Goal: Transaction & Acquisition: Book appointment/travel/reservation

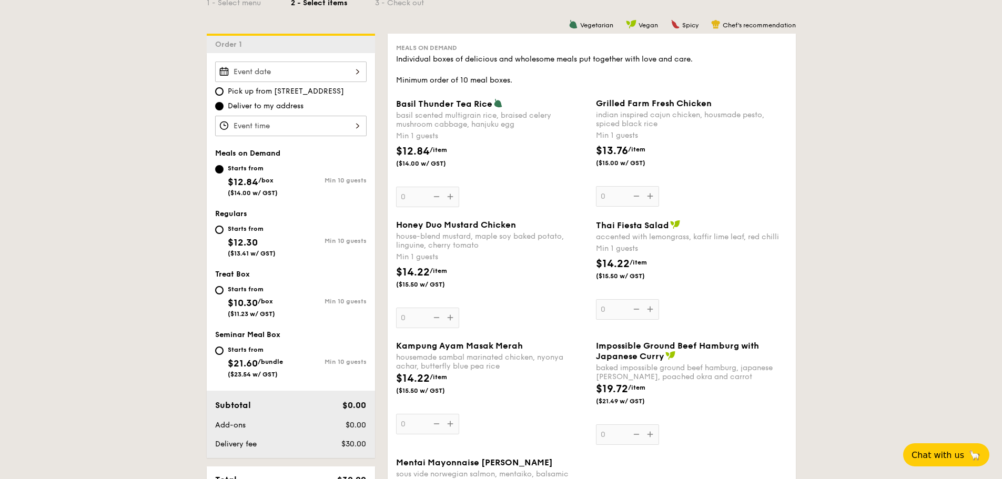
click at [651, 200] on div "Grilled Farm Fresh Chicken indian inspired cajun chicken, housmade pesto, spice…" at bounding box center [692, 152] width 192 height 108
click at [651, 200] on input "0" at bounding box center [627, 196] width 63 height 21
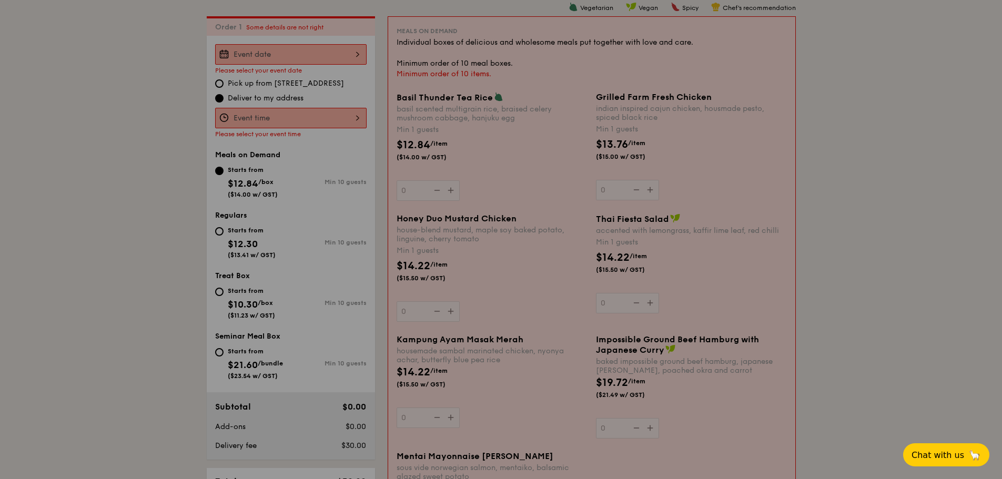
scroll to position [281, 0]
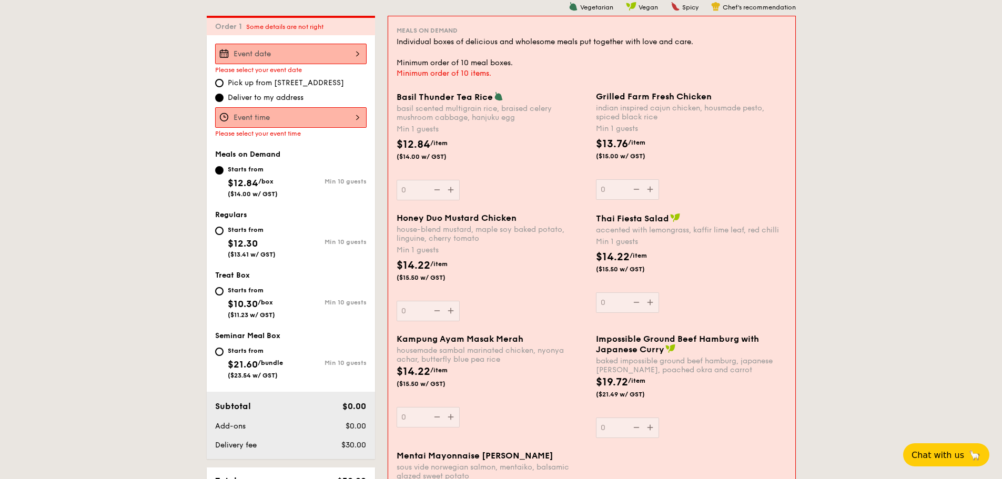
click at [653, 193] on div "Grilled Farm Fresh Chicken indian inspired cajun chicken, housmade pesto, spice…" at bounding box center [691, 146] width 191 height 108
click at [653, 193] on input "0" at bounding box center [627, 189] width 63 height 21
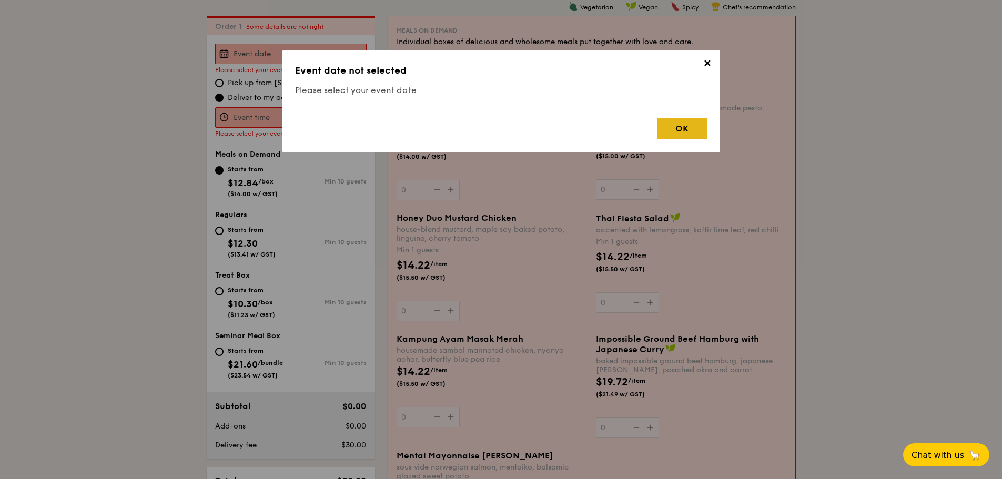
click at [691, 133] on div "OK" at bounding box center [682, 129] width 51 height 22
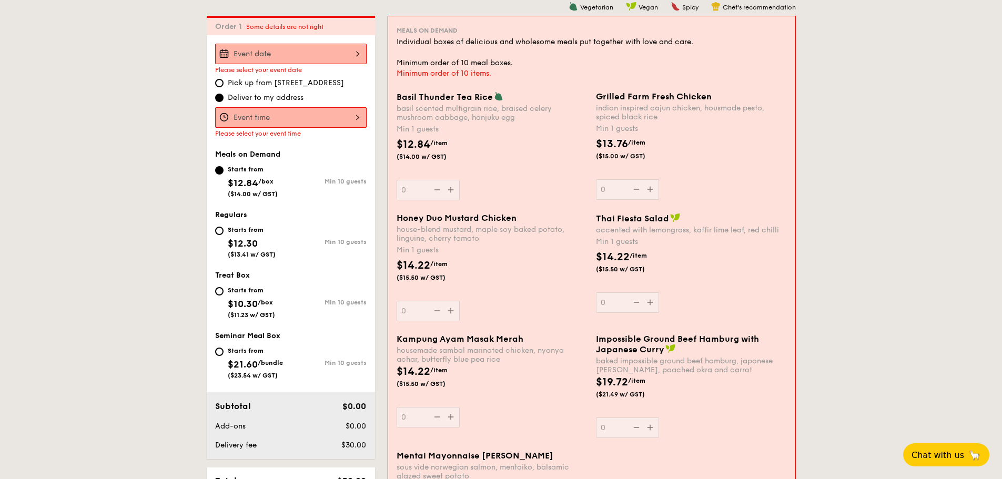
click at [337, 117] on div at bounding box center [291, 117] width 152 height 21
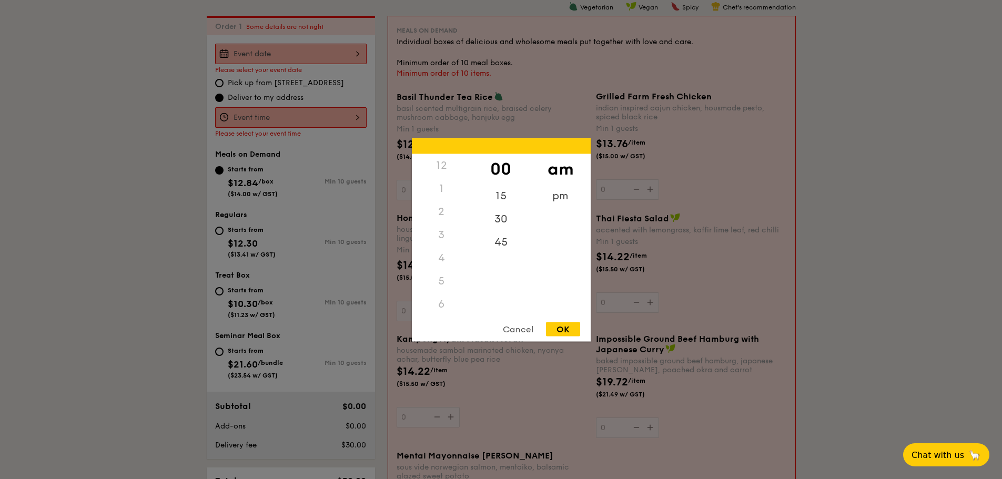
scroll to position [125, 0]
click at [502, 220] on div "30" at bounding box center [500, 222] width 59 height 31
click at [570, 333] on div "OK" at bounding box center [563, 329] width 34 height 14
type input "11:30AM"
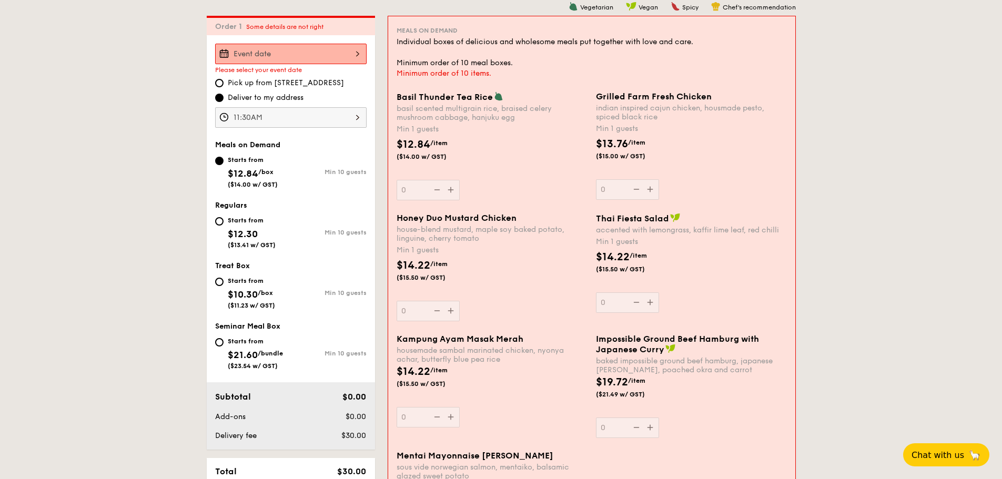
click at [298, 58] on div at bounding box center [291, 54] width 152 height 21
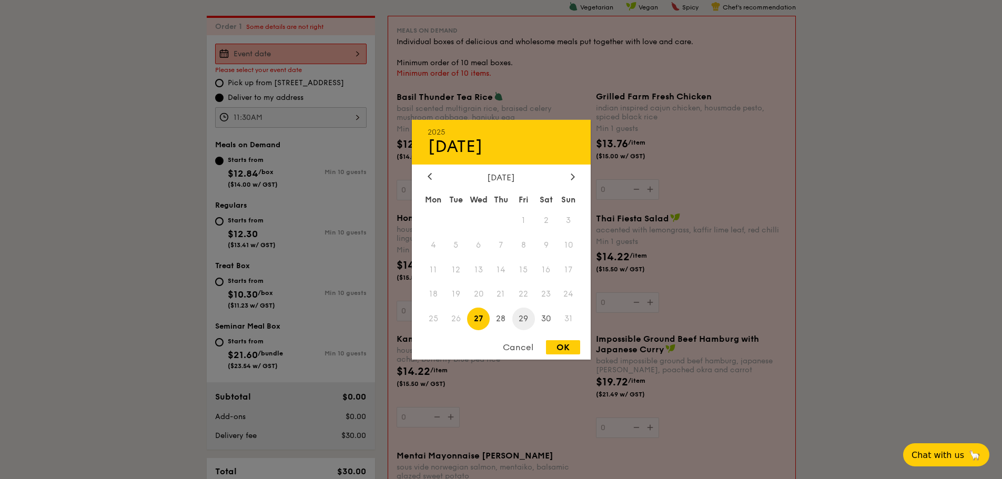
click at [523, 319] on span "29" at bounding box center [523, 319] width 23 height 23
click at [566, 345] on div "OK" at bounding box center [563, 347] width 34 height 14
type input "Aug 29, 2025"
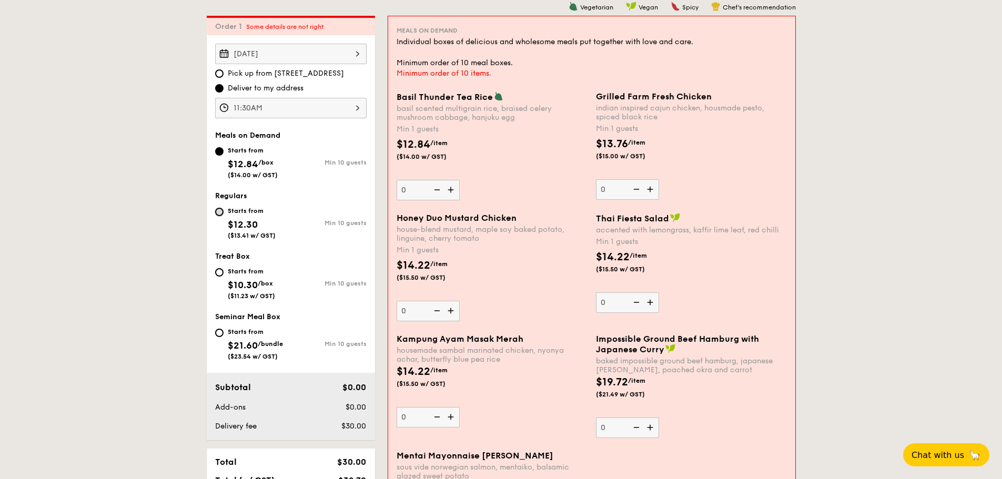
click at [219, 215] on input "Starts from $12.30 ($13.41 w/ GST) Min 10 guests" at bounding box center [219, 212] width 8 height 8
radio input "true"
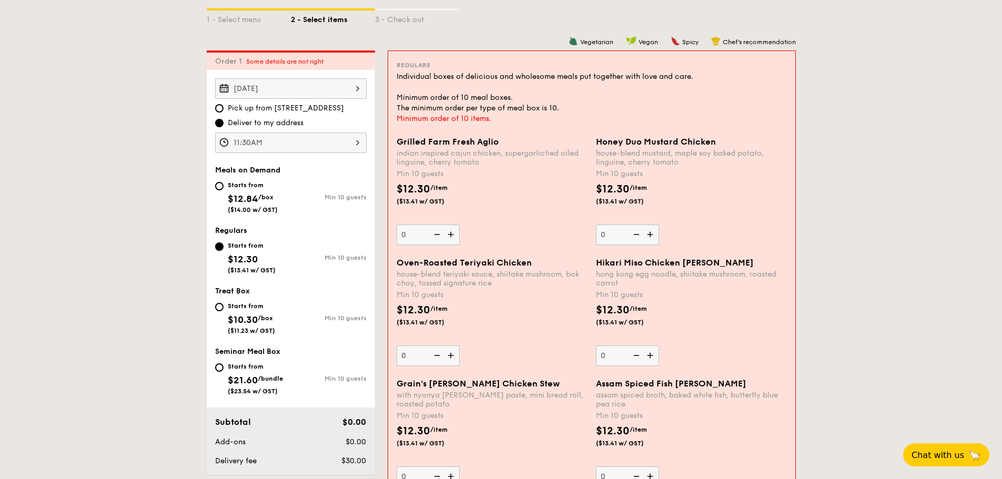
scroll to position [228, 0]
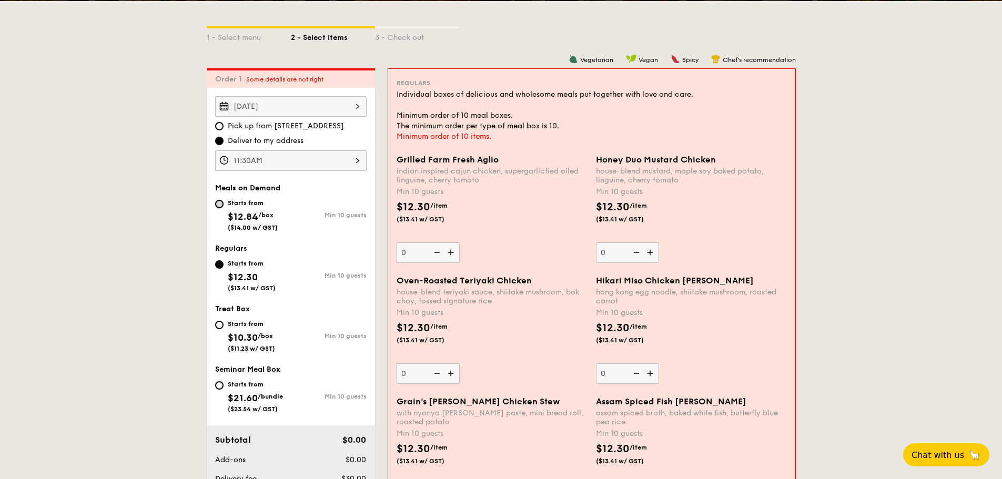
click at [220, 204] on input "Starts from $12.84 /box ($14.00 w/ GST) Min 10 guests" at bounding box center [219, 204] width 8 height 8
radio input "true"
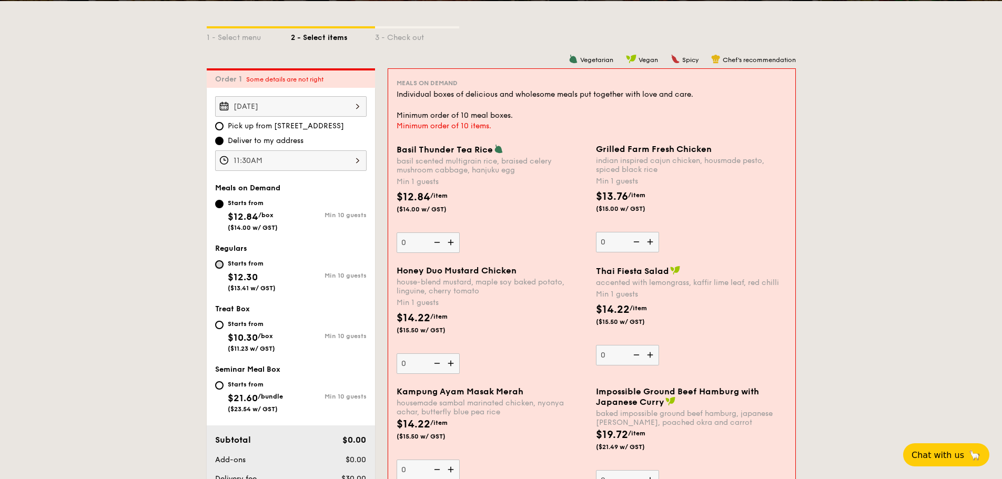
click at [219, 267] on input "Starts from $12.30 ($13.41 w/ GST) Min 10 guests" at bounding box center [219, 264] width 8 height 8
radio input "true"
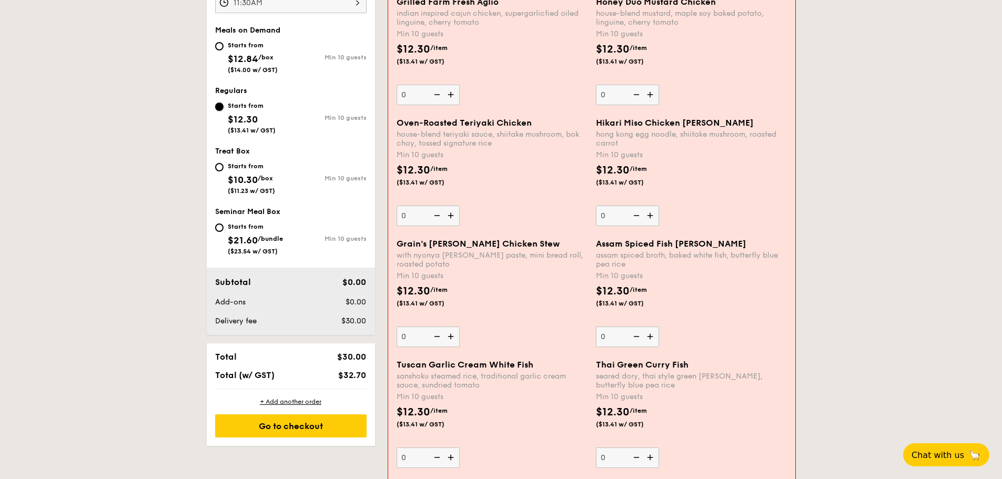
scroll to position [439, 0]
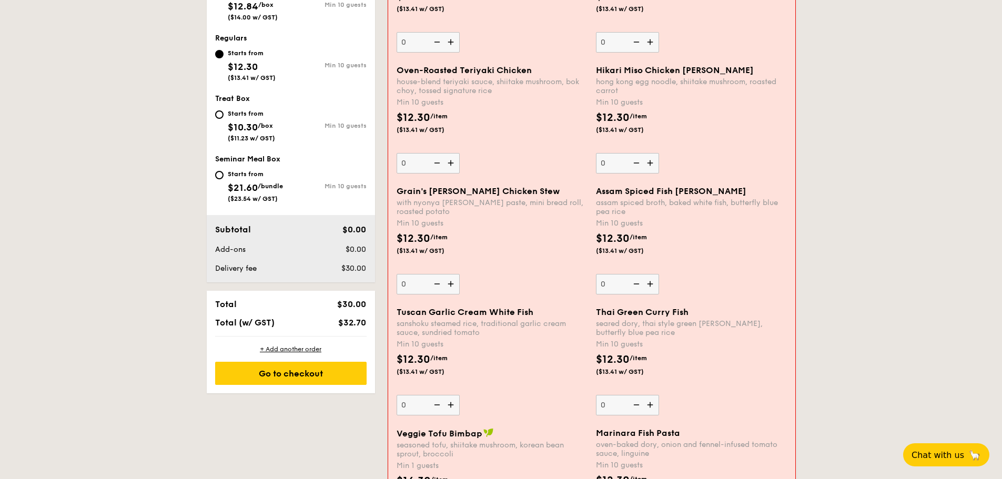
click at [648, 403] on img at bounding box center [651, 405] width 16 height 20
click at [648, 403] on input "0" at bounding box center [627, 405] width 63 height 21
type input "10"
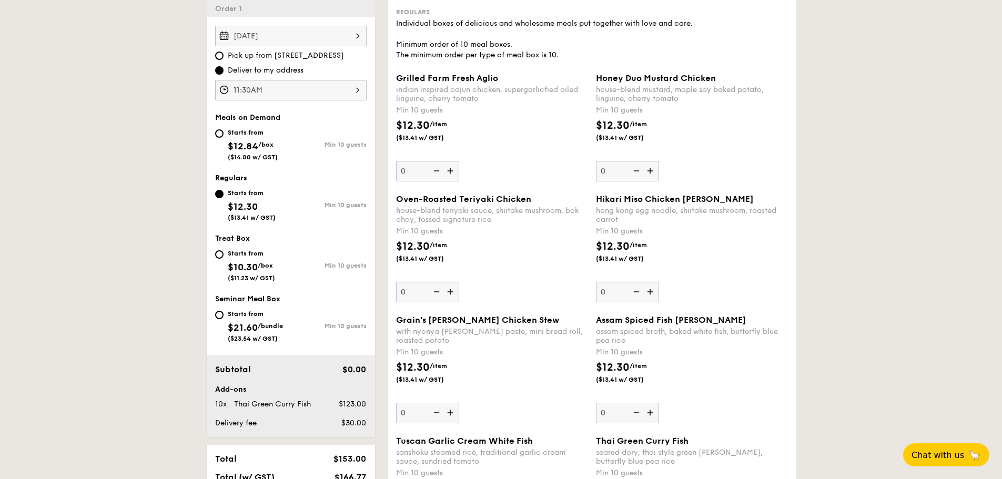
scroll to position [228, 0]
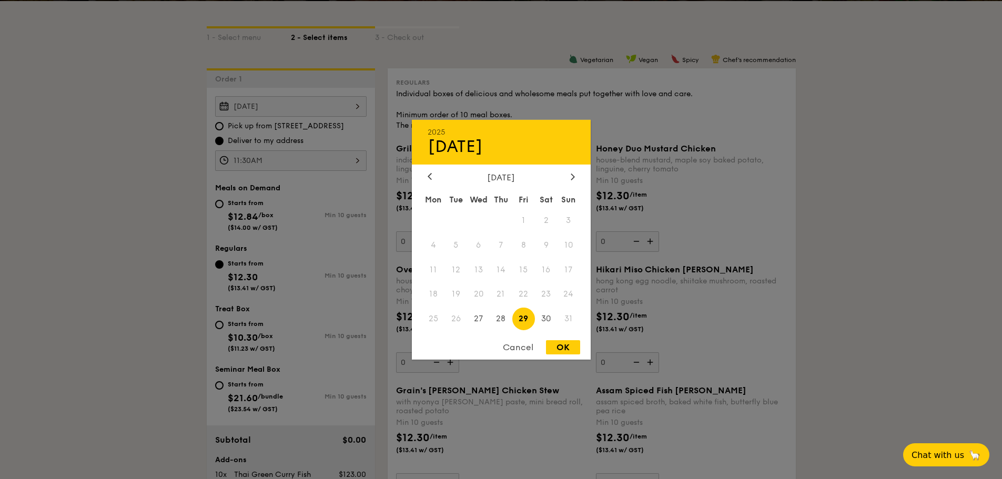
click at [269, 109] on div "Aug 29, 2025 2025 Aug 29 August 2025 Mon Tue Wed Thu Fri Sat Sun 1 2 3 4 5 6 7 …" at bounding box center [291, 106] width 152 height 21
click at [499, 295] on span "21" at bounding box center [501, 294] width 23 height 23
click at [516, 345] on div "Cancel" at bounding box center [518, 347] width 52 height 14
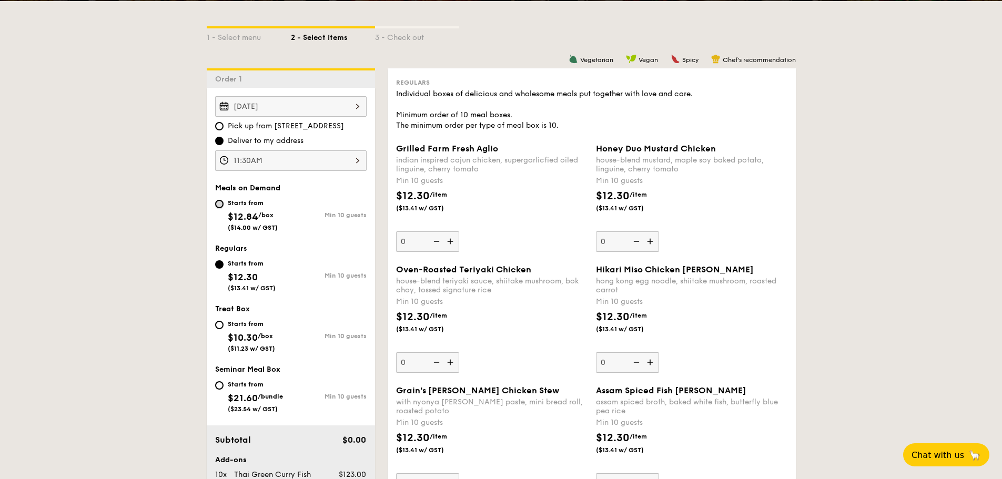
click at [217, 204] on input "Starts from $12.84 /box ($14.00 w/ GST) Min 10 guests" at bounding box center [219, 204] width 8 height 8
radio input "true"
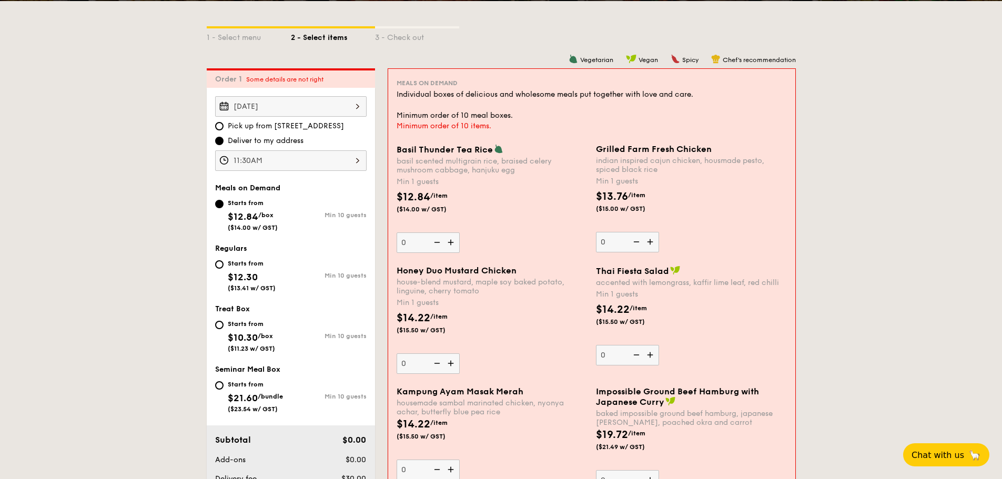
click at [287, 113] on div "Aug 29, 2025" at bounding box center [291, 106] width 152 height 21
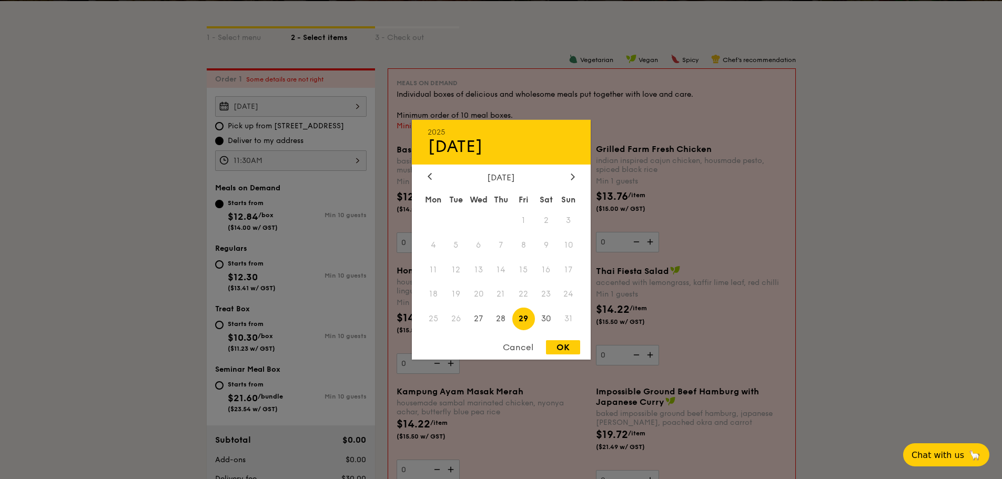
click at [503, 295] on span "21" at bounding box center [501, 294] width 23 height 23
click at [527, 295] on span "22" at bounding box center [523, 294] width 23 height 23
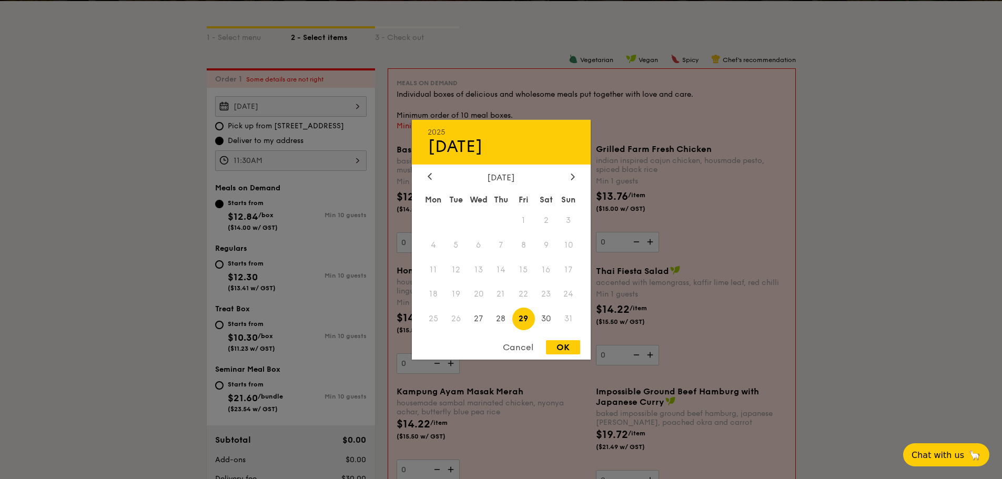
click at [506, 296] on span "21" at bounding box center [501, 294] width 23 height 23
click at [519, 295] on span "22" at bounding box center [523, 294] width 23 height 23
click at [335, 202] on div at bounding box center [501, 239] width 1002 height 479
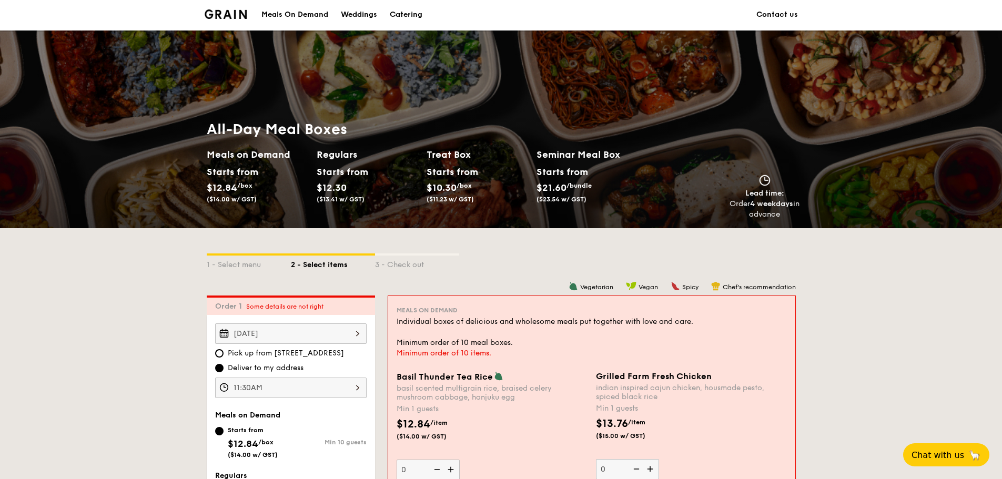
scroll to position [0, 0]
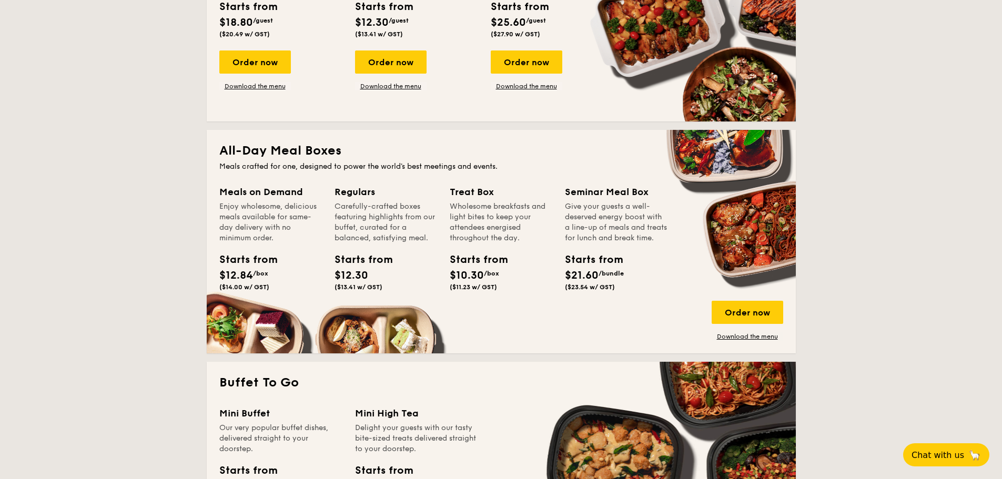
scroll to position [579, 0]
click at [754, 340] on link "Download the menu" at bounding box center [748, 337] width 72 height 8
